Goal: Information Seeking & Learning: Learn about a topic

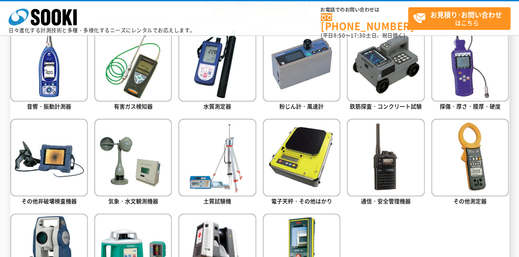
scroll to position [386, 0]
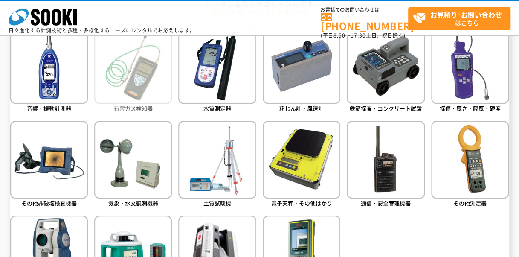
click at [124, 92] on img at bounding box center [133, 65] width 78 height 78
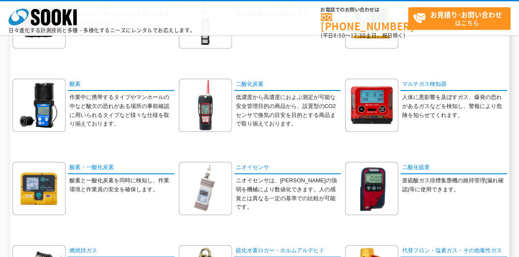
scroll to position [150, 0]
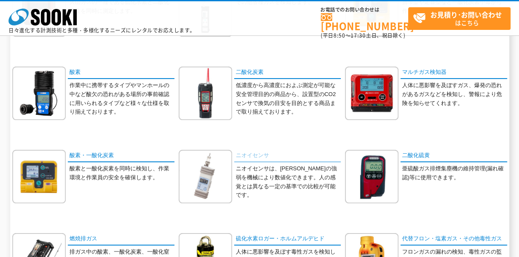
click at [250, 154] on link "ニオイセンサ" at bounding box center [287, 156] width 107 height 12
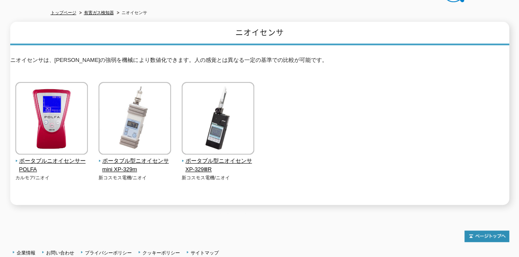
scroll to position [91, 0]
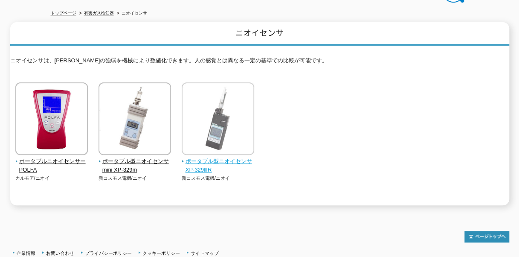
click at [224, 159] on span "ポータブル型ニオイセンサ XP-329ⅢR" at bounding box center [218, 166] width 73 height 18
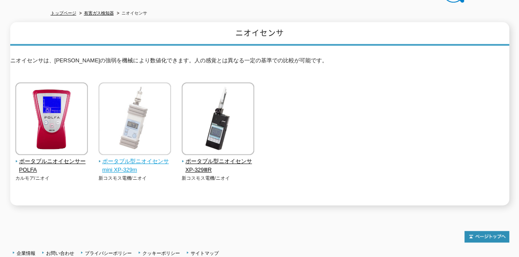
click at [122, 160] on span "ポータブル型ニオイセンサmini XP-329m" at bounding box center [135, 166] width 73 height 18
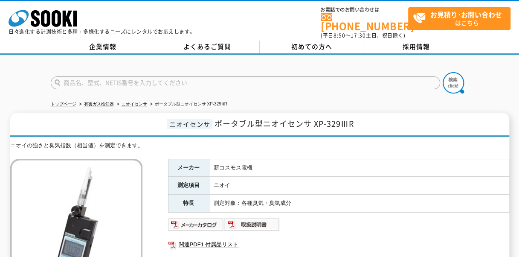
click at [365, 141] on div "ニオイの強さと臭気指数（相当値）を測定できます。" at bounding box center [259, 145] width 499 height 9
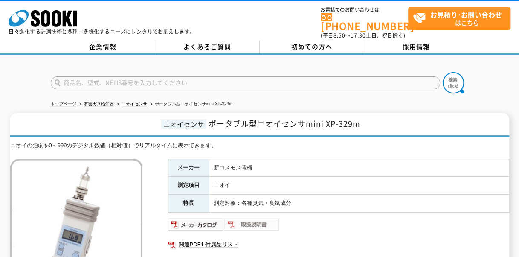
click at [242, 220] on img at bounding box center [252, 225] width 56 height 14
click at [143, 113] on h1 "ニオイセンサ ポータブル型ニオイセンサmini XP-329m" at bounding box center [259, 125] width 499 height 24
